Goal: Find specific page/section: Find specific page/section

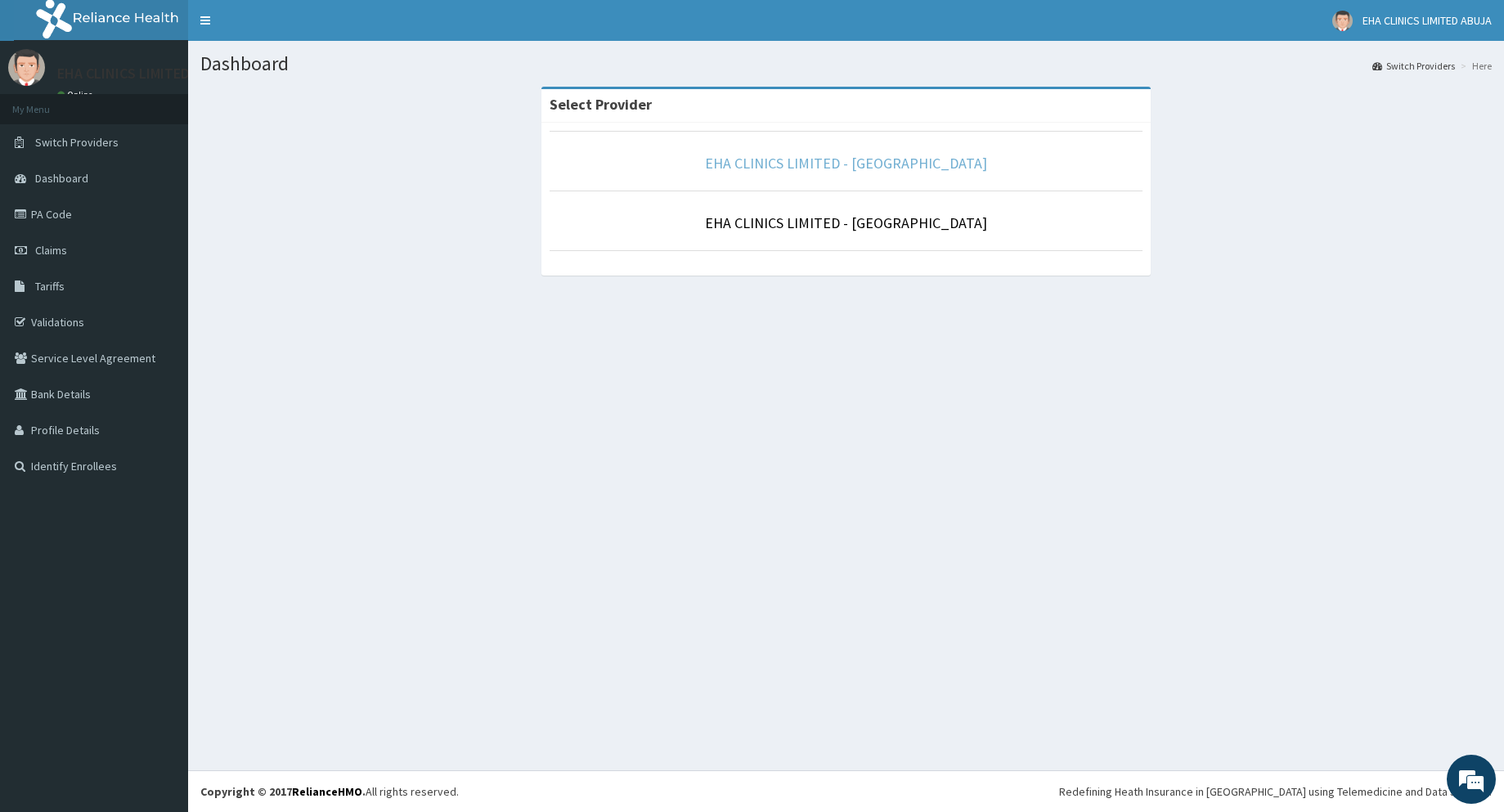
click at [888, 168] on link "EHA CLINICS LIMITED - [GEOGRAPHIC_DATA]" at bounding box center [846, 164] width 282 height 19
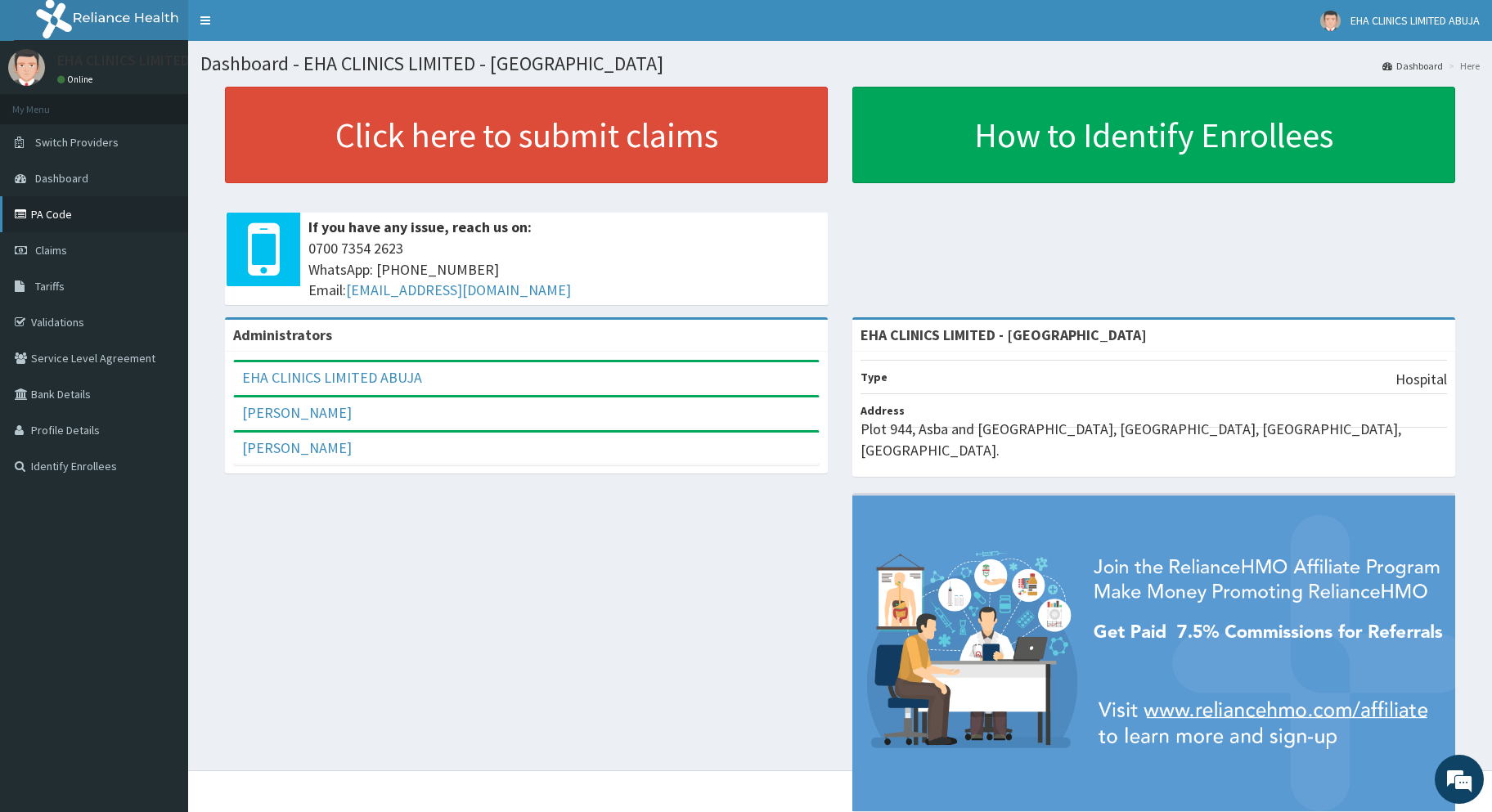
click at [63, 215] on link "PA Code" at bounding box center [93, 214] width 188 height 36
